Goal: Task Accomplishment & Management: Use online tool/utility

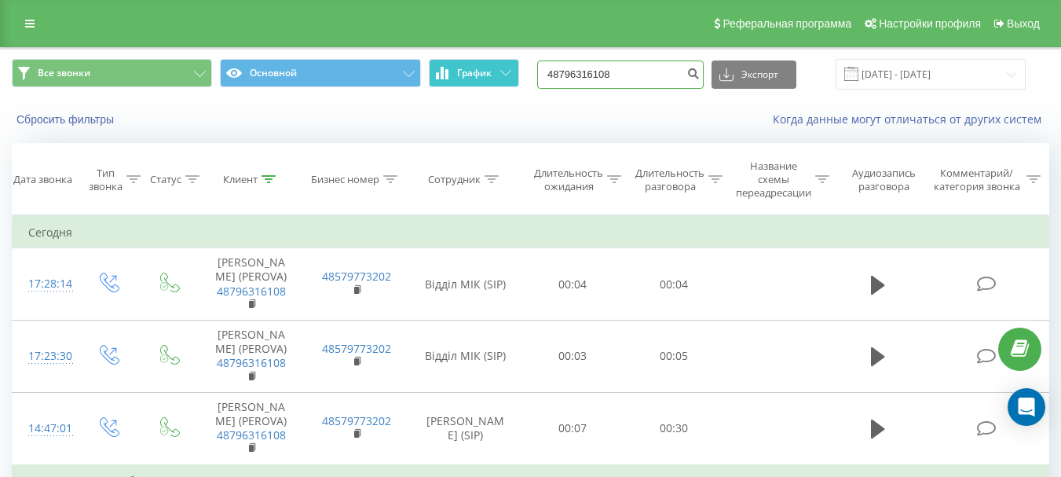
drag, startPoint x: 657, startPoint y: 76, endPoint x: 485, endPoint y: 75, distance: 172.8
click at [485, 75] on div "Все звонки Основной График 48796316108 Экспорт .csv .xls .xlsx [DATE] - [DATE]" at bounding box center [531, 74] width 1038 height 31
paste input "380970801599"
type input "380970801599"
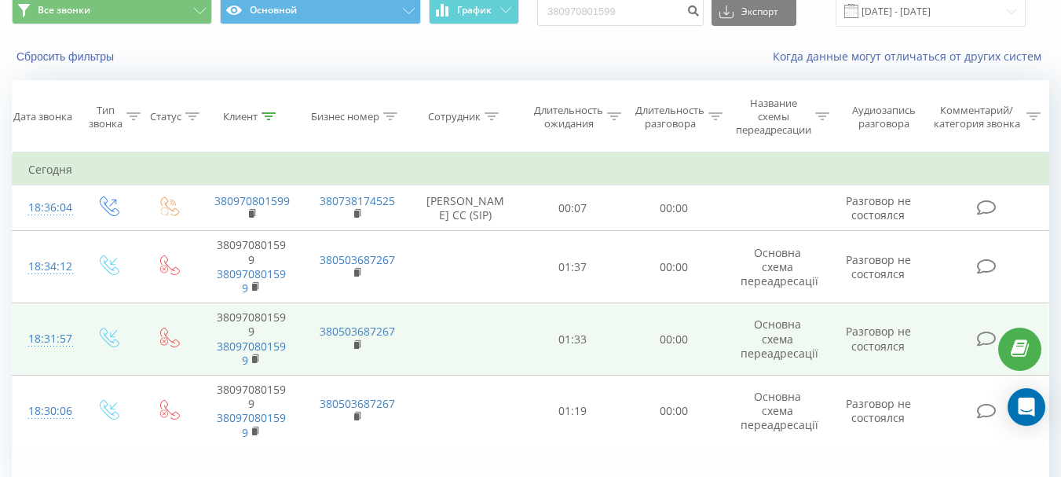
scroll to position [151, 0]
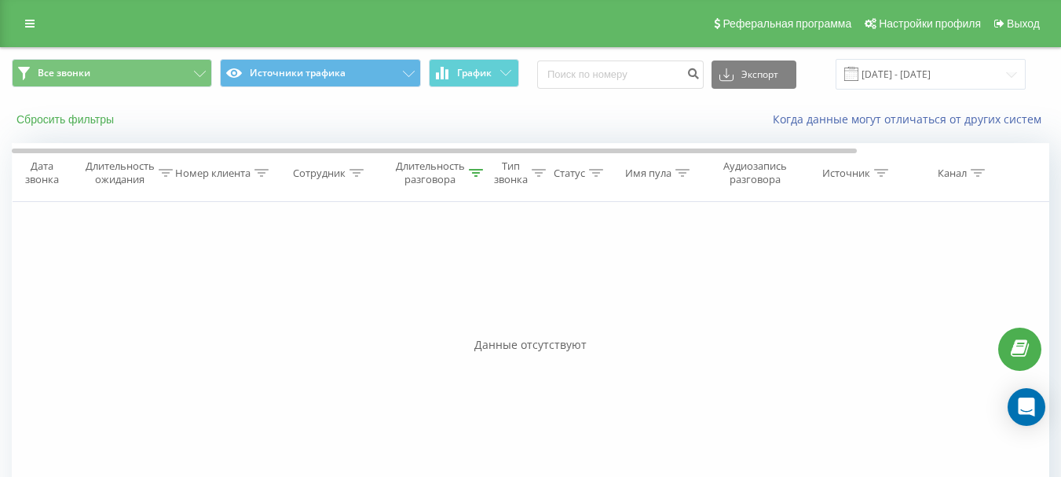
click at [79, 118] on button "Сбросить фильтры" at bounding box center [67, 119] width 110 height 14
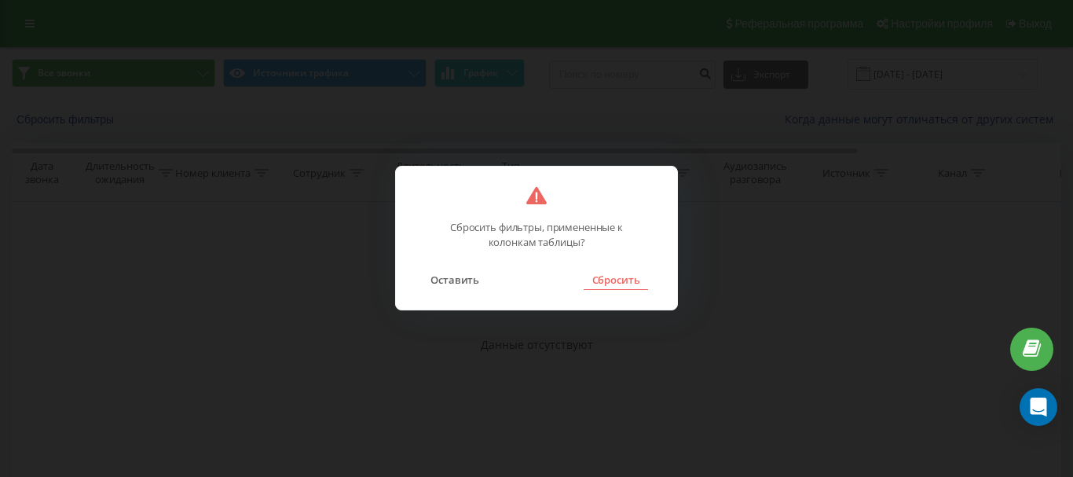
click at [601, 280] on button "Сбросить" at bounding box center [616, 279] width 64 height 20
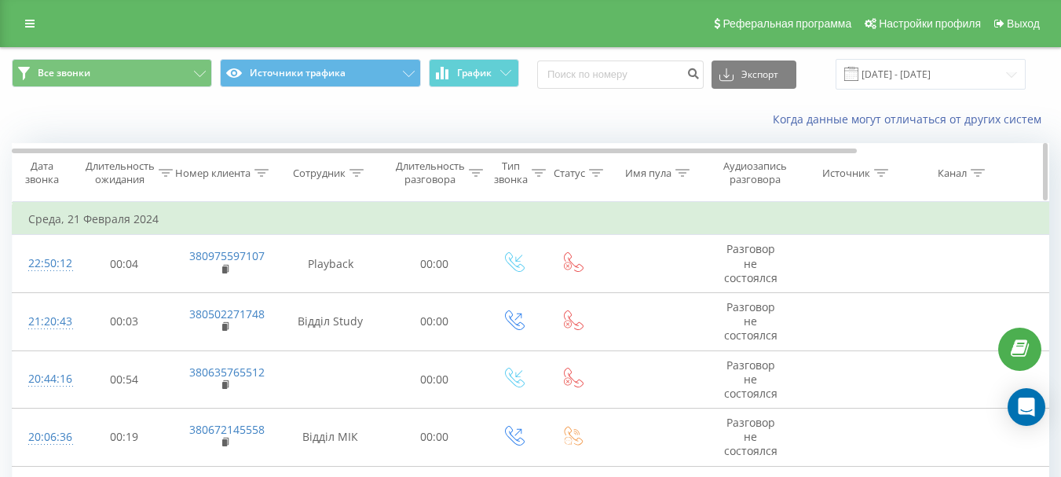
click at [318, 174] on div "Сотрудник" at bounding box center [319, 173] width 53 height 13
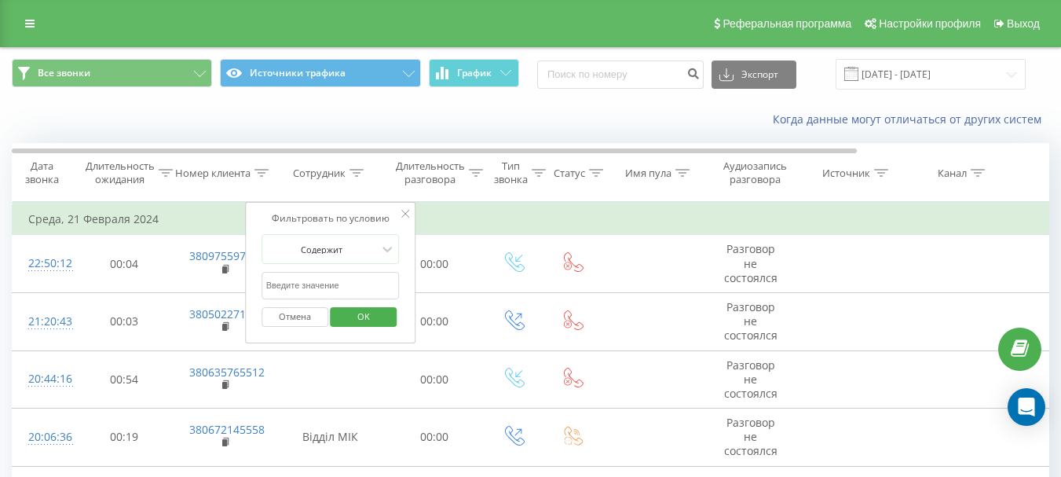
click at [322, 292] on input "text" at bounding box center [331, 285] width 138 height 27
type input "[PERSON_NAME] CC"
click at [353, 316] on span "OK" at bounding box center [364, 316] width 44 height 24
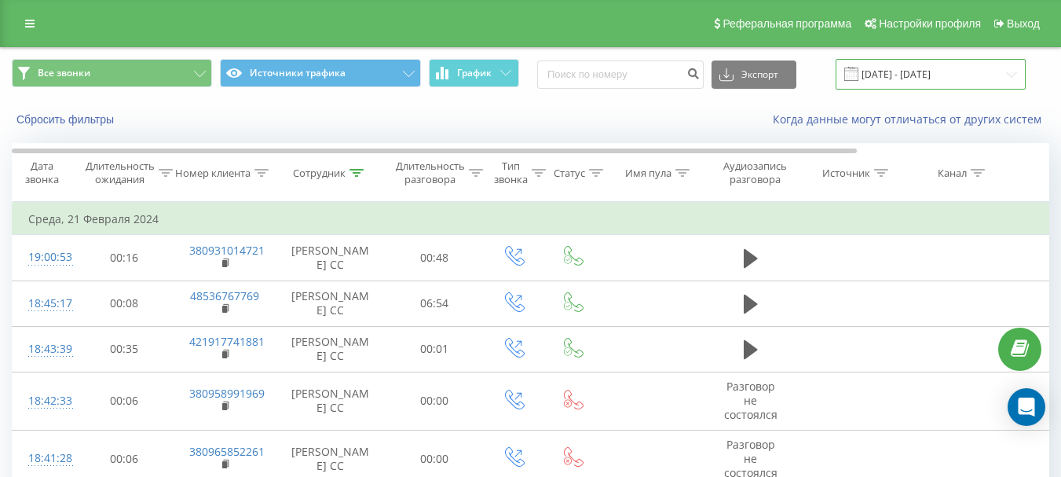
click at [886, 71] on input "[DATE] - [DATE]" at bounding box center [931, 74] width 190 height 31
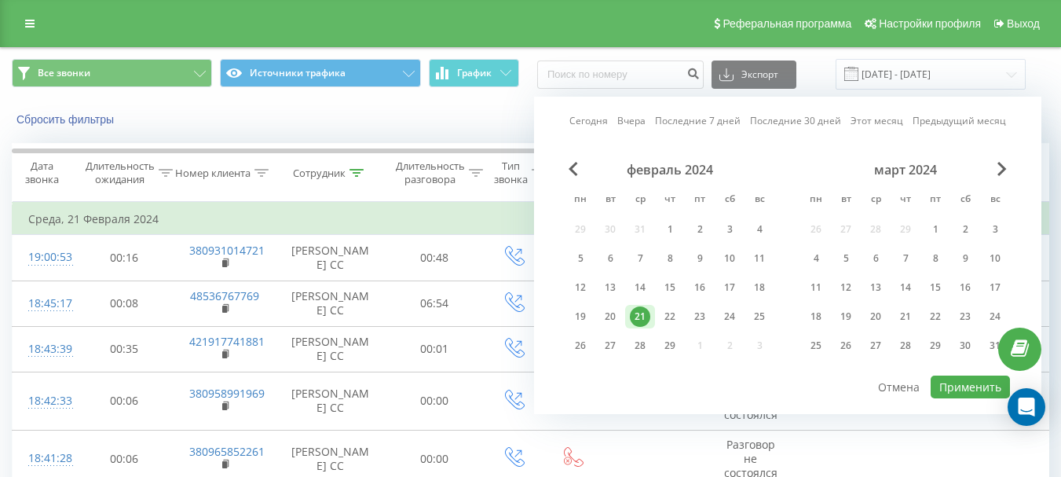
click at [588, 118] on link "Сегодня" at bounding box center [589, 120] width 38 height 15
click at [961, 383] on button "Применить" at bounding box center [970, 386] width 79 height 23
type input "[DATE] - [DATE]"
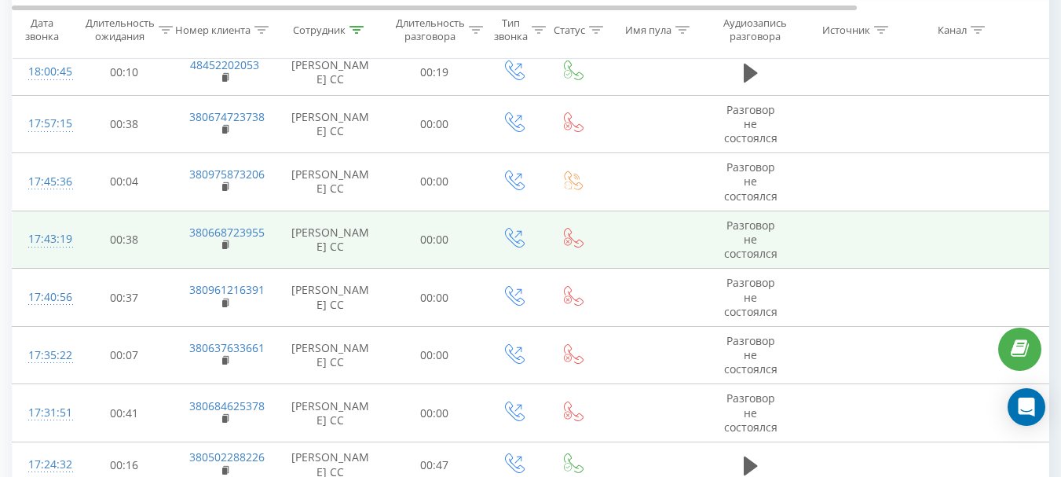
scroll to position [1262, 0]
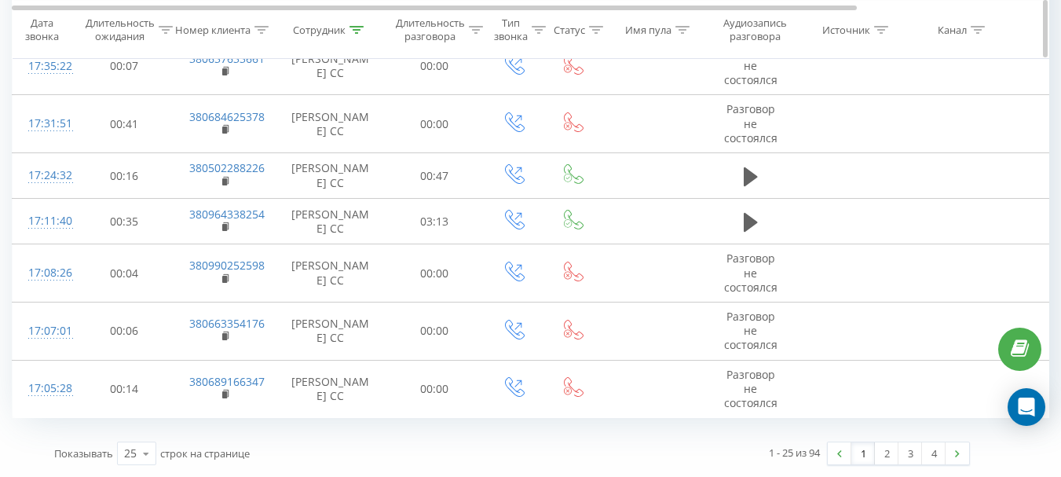
click at [438, 25] on div "Длительность разговора" at bounding box center [430, 29] width 69 height 27
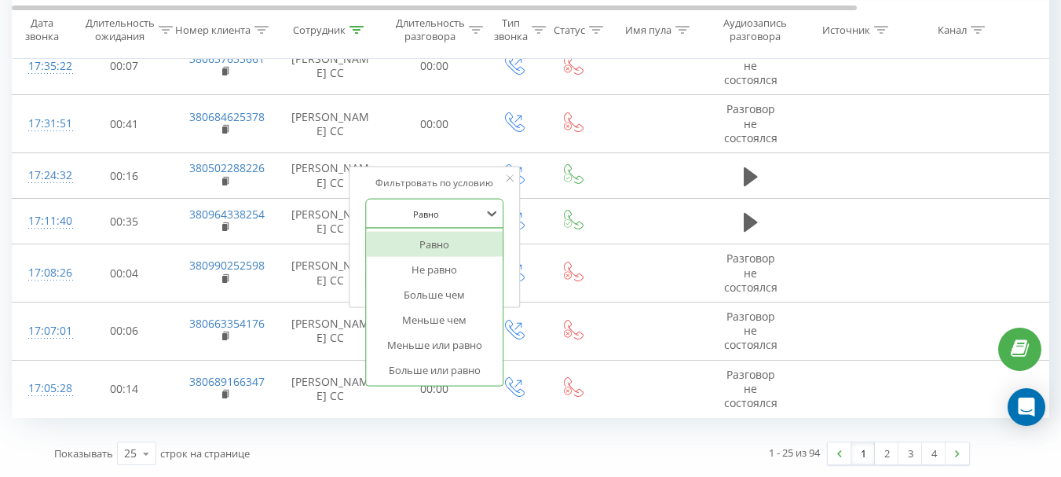
click at [427, 206] on div at bounding box center [426, 213] width 112 height 15
click at [435, 282] on div "Больше чем" at bounding box center [434, 294] width 137 height 25
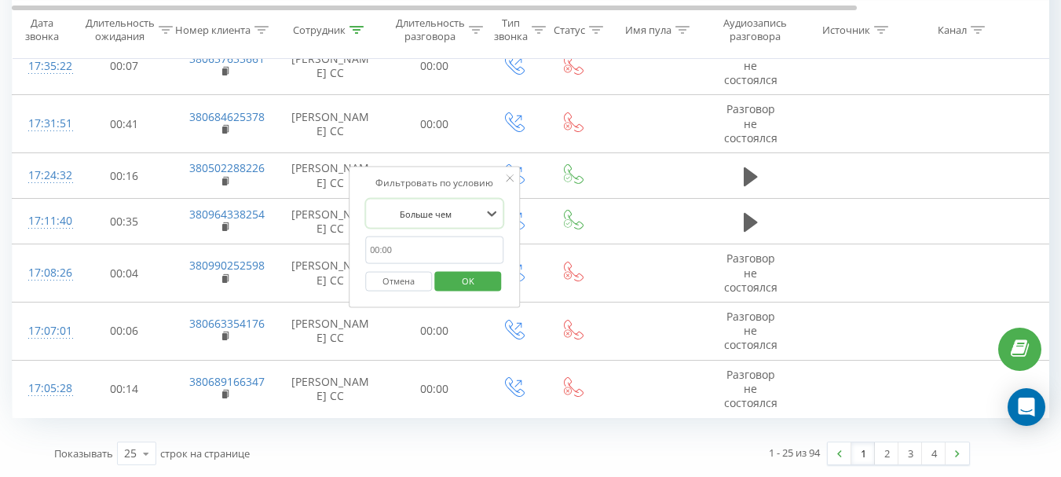
click at [420, 236] on input "text" at bounding box center [434, 249] width 138 height 27
type input "00:59"
click at [452, 268] on span "OK" at bounding box center [468, 280] width 44 height 24
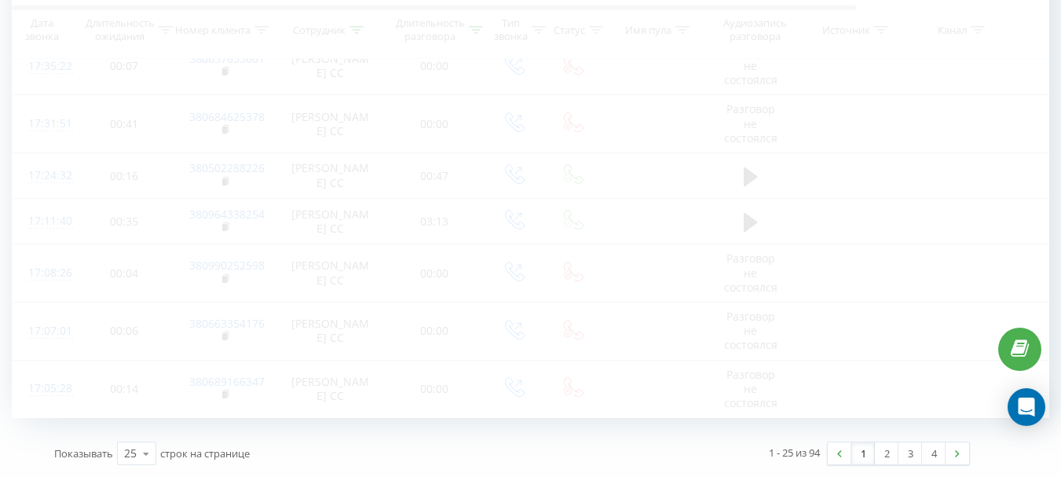
scroll to position [858, 0]
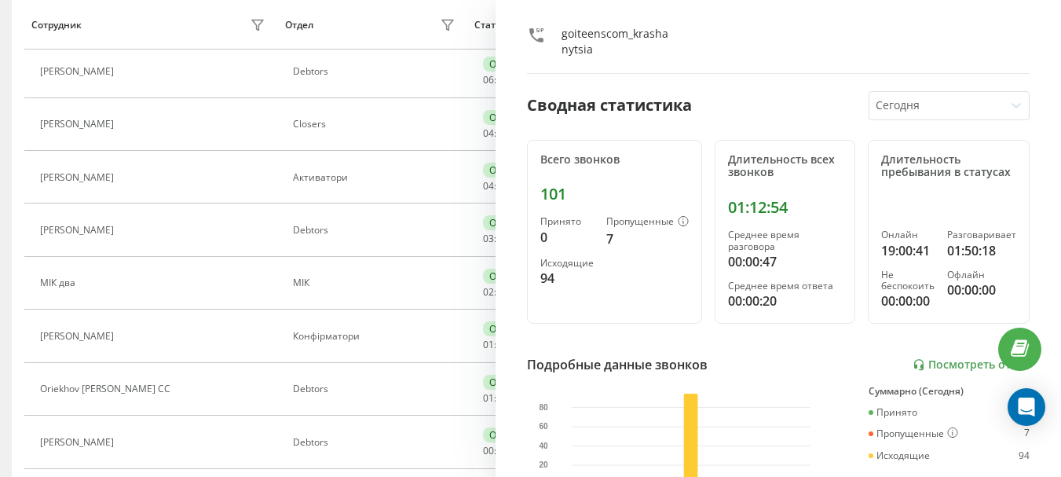
scroll to position [93, 0]
